Goal: Find specific fact: Find contact information

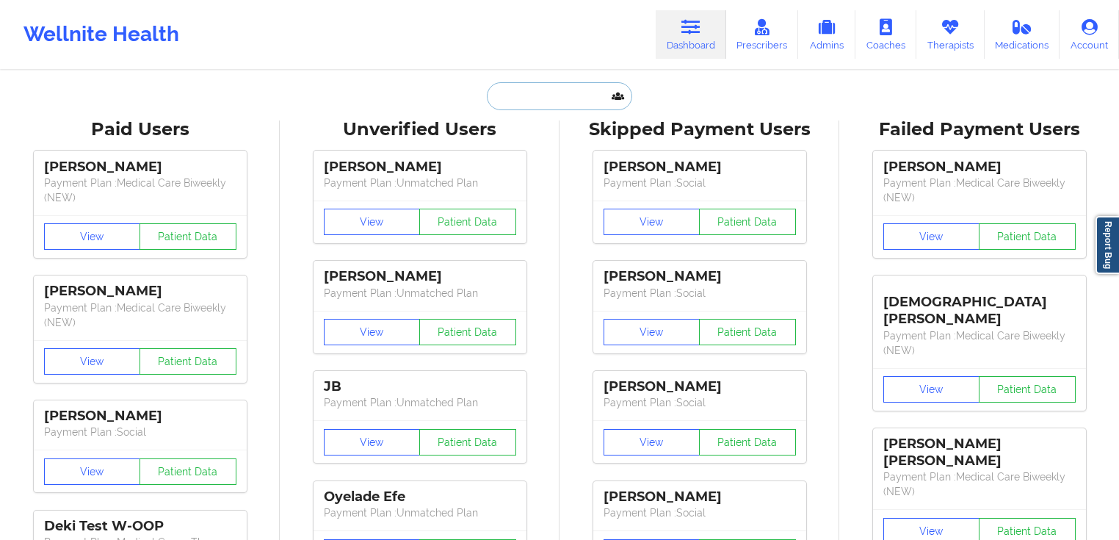
click at [540, 91] on input "text" at bounding box center [559, 96] width 145 height 28
paste input "[EMAIL_ADDRESS][DOMAIN_NAME]"
type input "[EMAIL_ADDRESS][DOMAIN_NAME]"
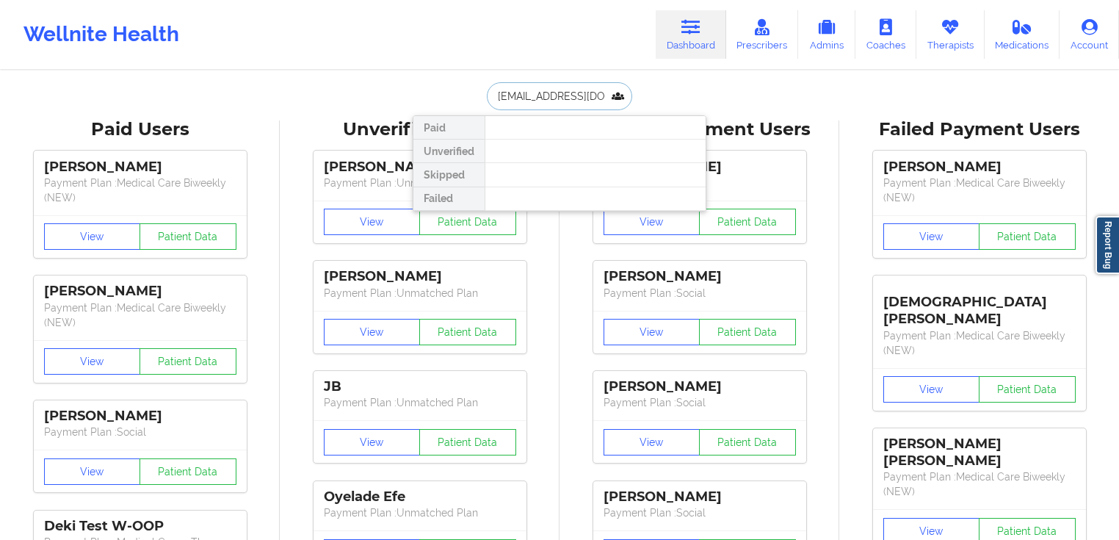
scroll to position [0, 8]
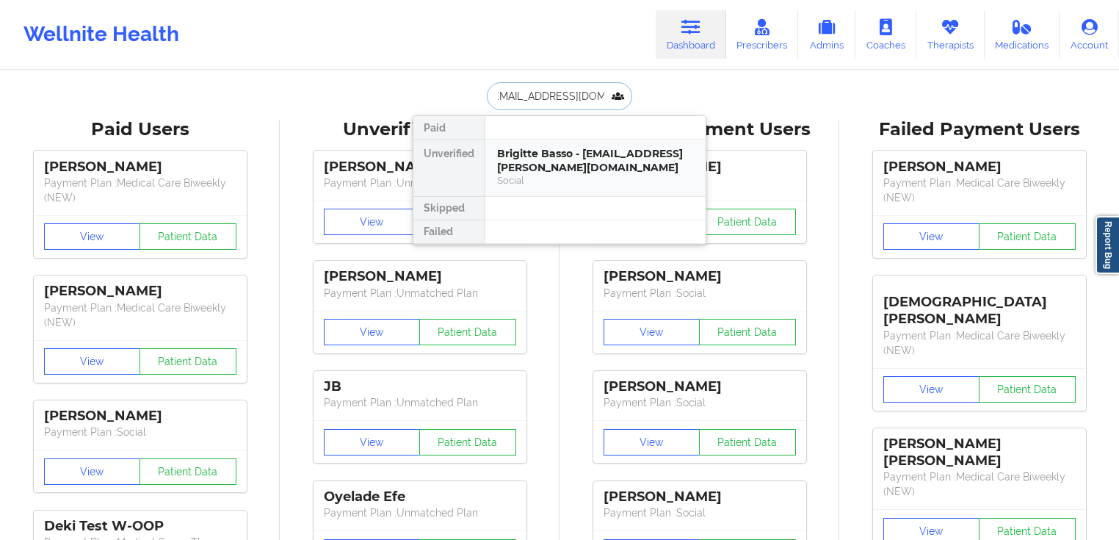
click at [567, 157] on div "Brigitte Basso - [EMAIL_ADDRESS][PERSON_NAME][DOMAIN_NAME]" at bounding box center [595, 160] width 197 height 27
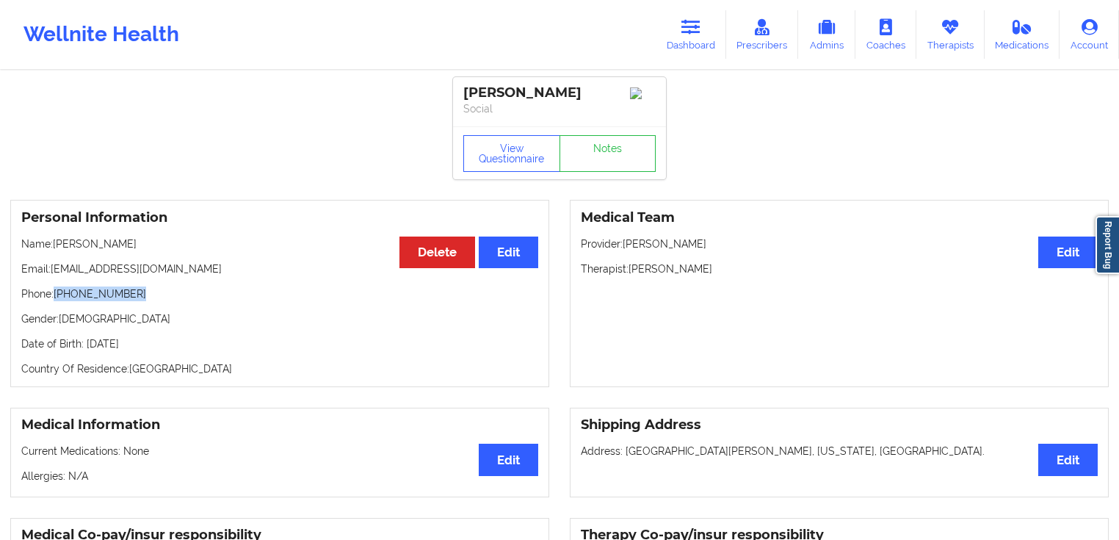
drag, startPoint x: 156, startPoint y: 300, endPoint x: 57, endPoint y: 296, distance: 99.2
click at [57, 296] on p "Phone: [PHONE_NUMBER]" at bounding box center [279, 293] width 517 height 15
copy p "[PHONE_NUMBER]"
click at [328, 226] on h3 "Personal Information" at bounding box center [279, 217] width 517 height 17
drag, startPoint x: 192, startPoint y: 266, endPoint x: 52, endPoint y: 272, distance: 140.3
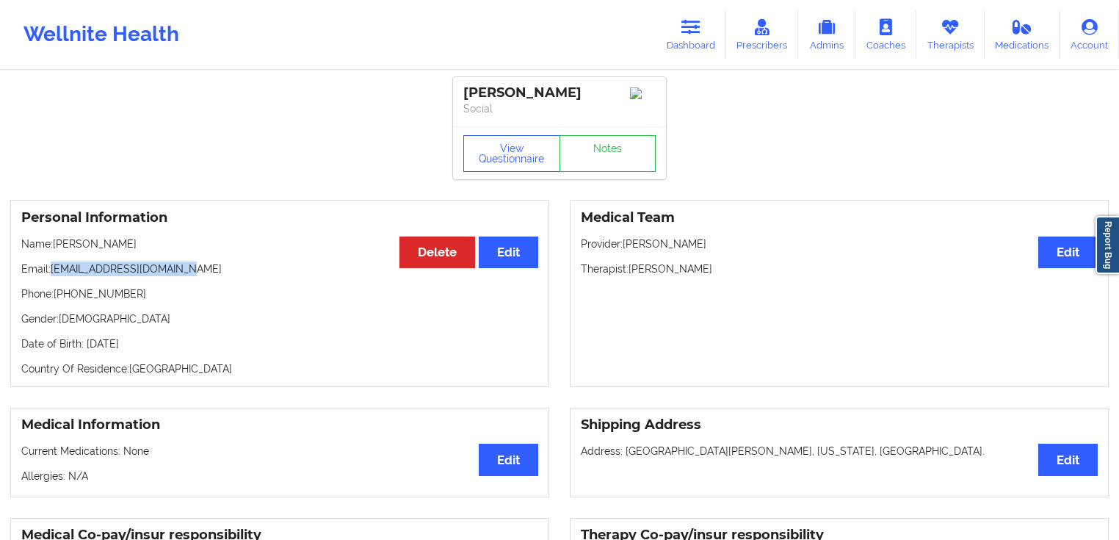
click at [52, 272] on p "Email: [EMAIL_ADDRESS][DOMAIN_NAME]" at bounding box center [279, 268] width 517 height 15
copy p "[EMAIL_ADDRESS][DOMAIN_NAME]"
click at [508, 162] on button "View Questionnaire" at bounding box center [511, 153] width 97 height 37
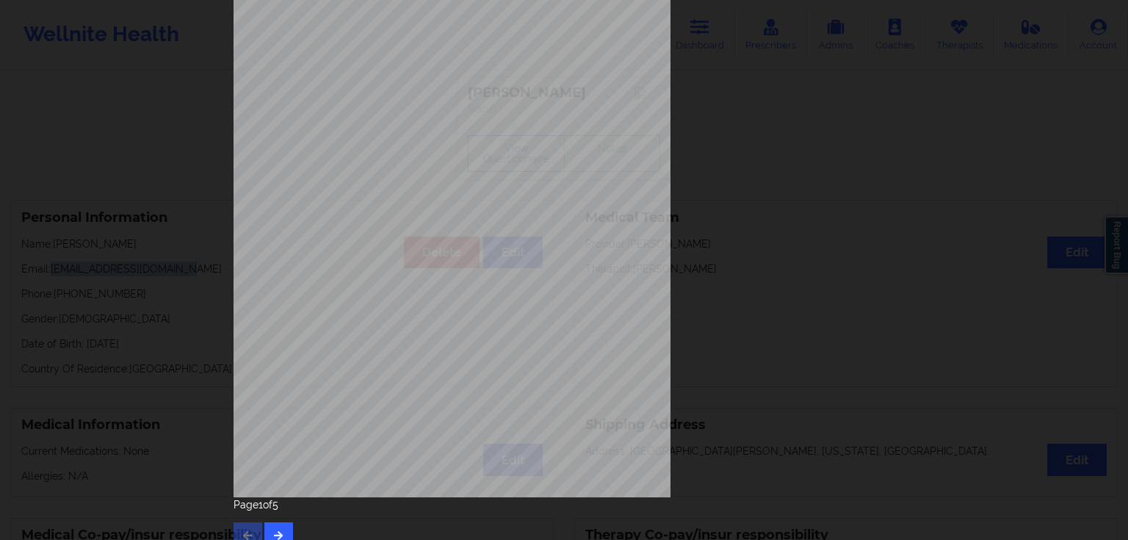
scroll to position [161, 0]
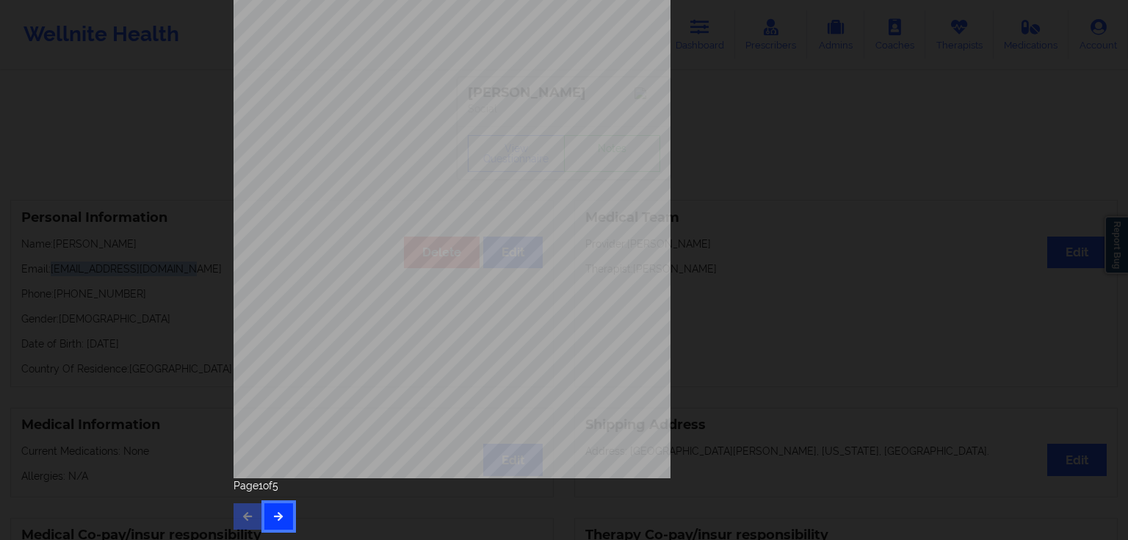
click at [278, 509] on button "button" at bounding box center [278, 516] width 29 height 26
click at [278, 503] on button "button" at bounding box center [278, 516] width 29 height 26
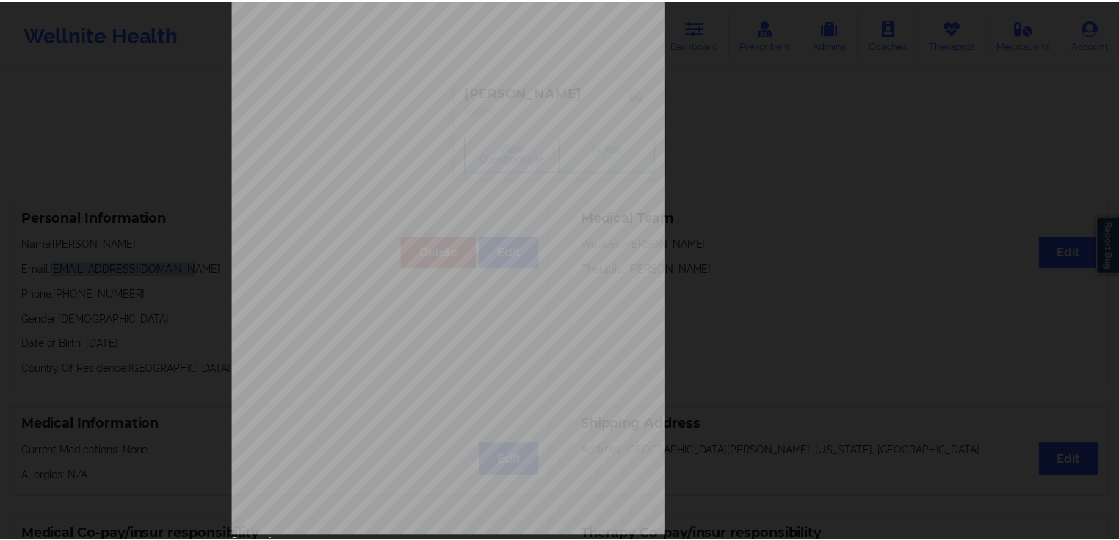
scroll to position [43, 0]
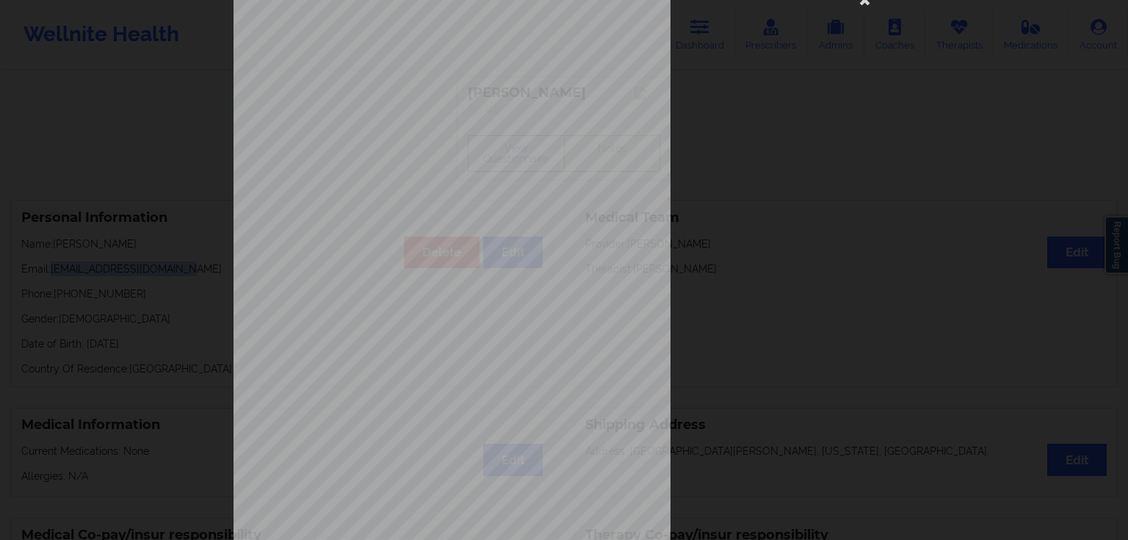
click at [181, 104] on div "Have you ever suf fered from seizures or have you been treated with anti-seizur…" at bounding box center [564, 270] width 1128 height 540
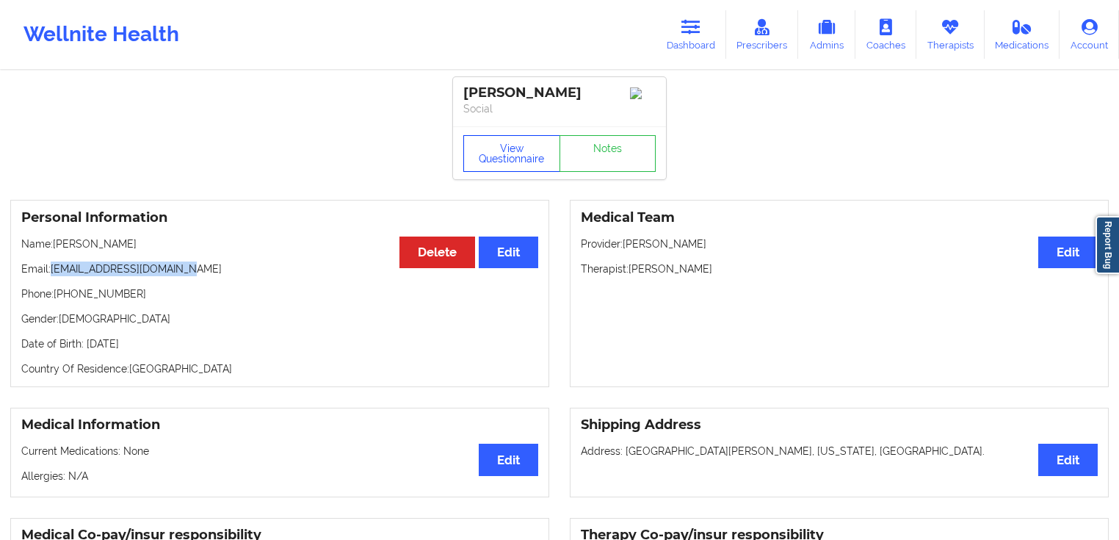
click at [531, 155] on button "View Questionnaire" at bounding box center [511, 153] width 97 height 37
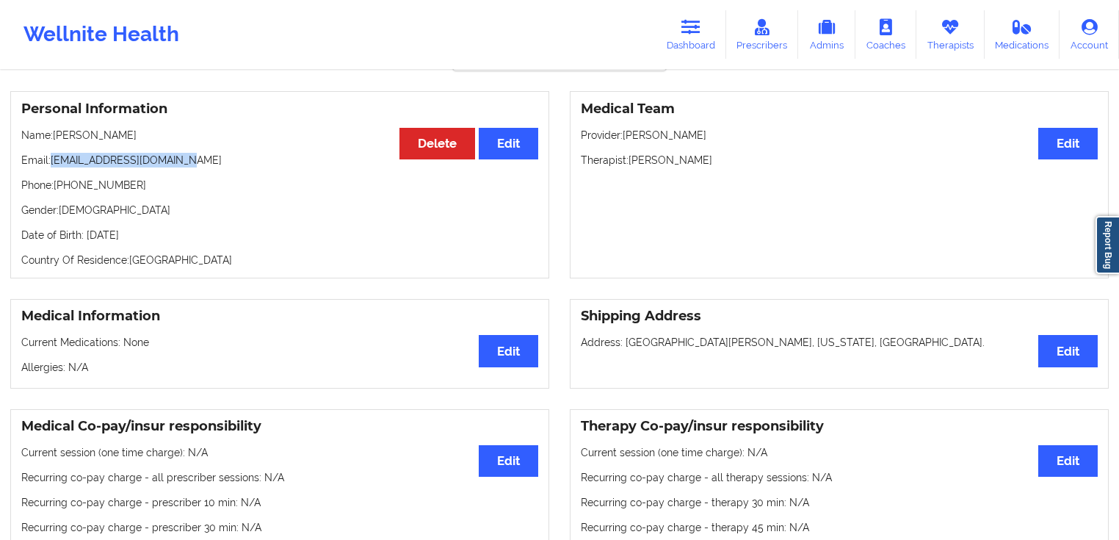
scroll to position [117, 0]
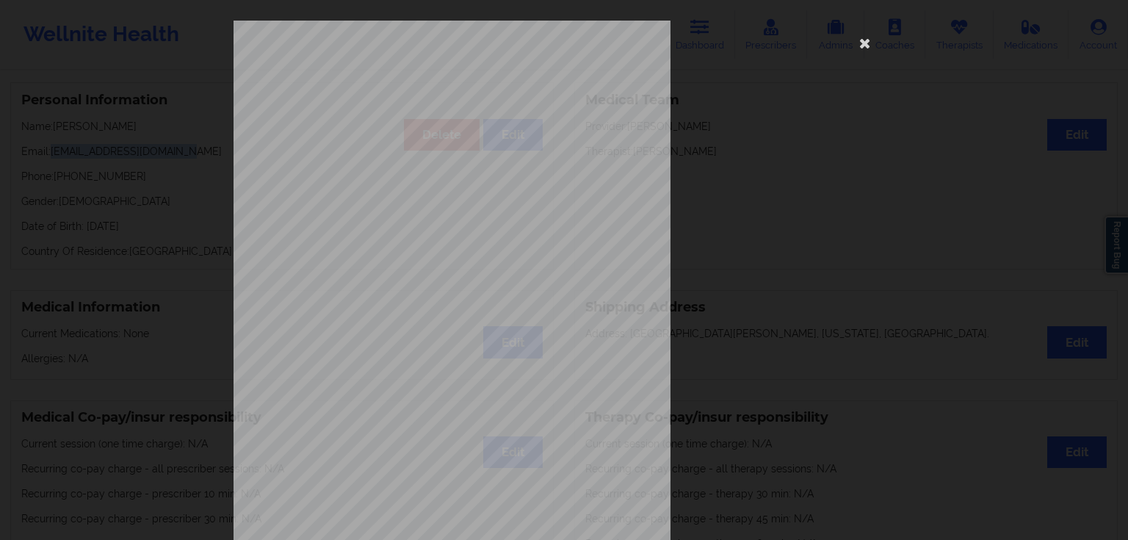
click at [167, 199] on div "Have you ever suf fered from seizures or have you been treated with anti-seizur…" at bounding box center [564, 270] width 1128 height 540
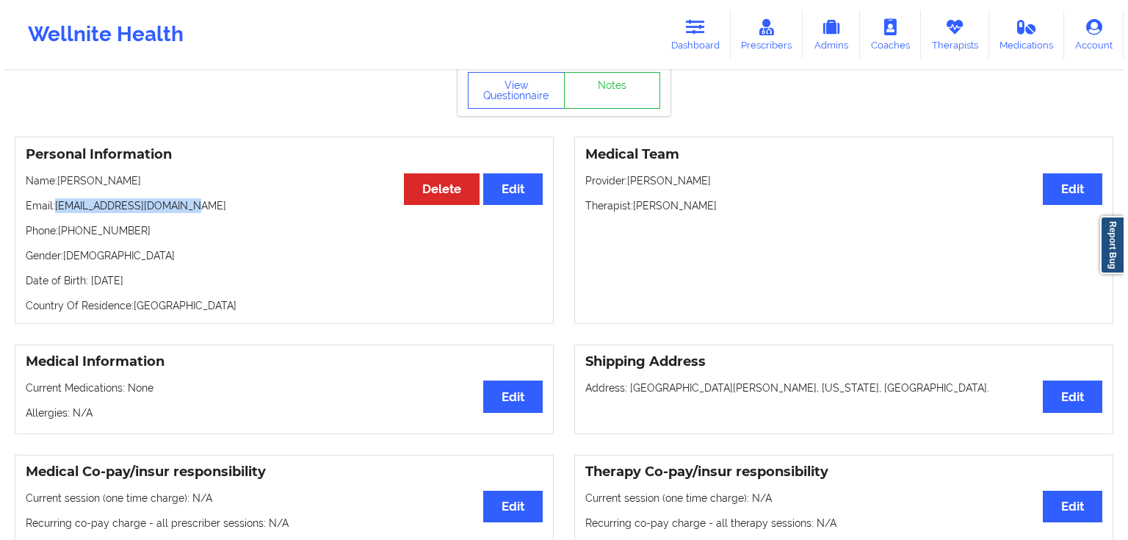
scroll to position [59, 0]
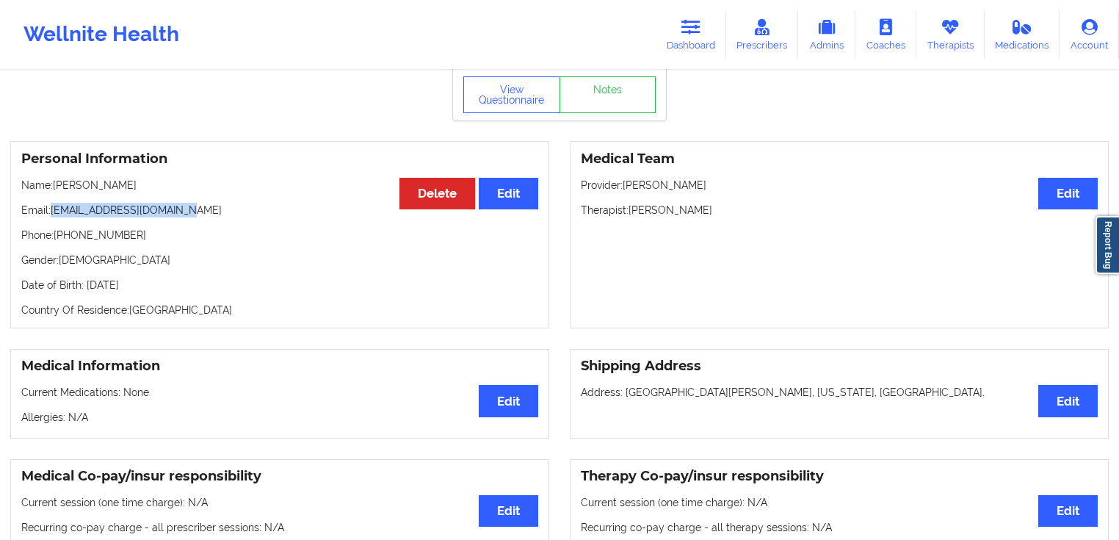
click at [187, 217] on p "Email: [EMAIL_ADDRESS][DOMAIN_NAME]" at bounding box center [279, 210] width 517 height 15
drag, startPoint x: 205, startPoint y: 211, endPoint x: 54, endPoint y: 206, distance: 150.6
click at [54, 206] on p "Email: [EMAIL_ADDRESS][DOMAIN_NAME]" at bounding box center [279, 210] width 517 height 15
copy p "[EMAIL_ADDRESS][DOMAIN_NAME]"
click at [523, 108] on button "View Questionnaire" at bounding box center [511, 94] width 97 height 37
